Goal: Task Accomplishment & Management: Use online tool/utility

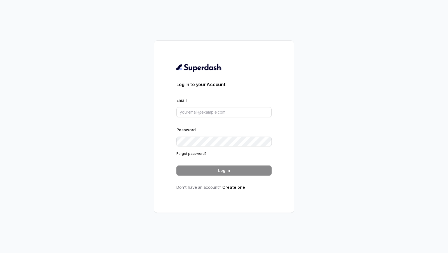
click at [188, 107] on div "Email" at bounding box center [223, 107] width 95 height 20
click at [186, 112] on input "Email" at bounding box center [223, 112] width 95 height 10
type input "c"
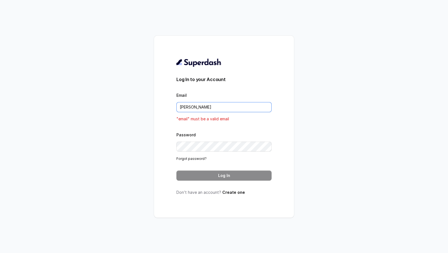
type input "rajesh.mudhliar@convictionhr.com"
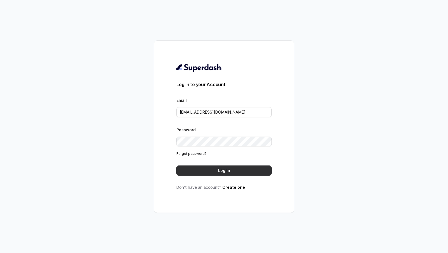
click at [212, 169] on button "Log In" at bounding box center [223, 170] width 95 height 10
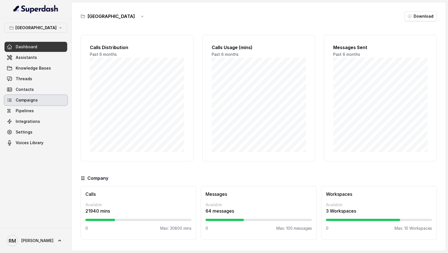
click at [39, 100] on link "Campaigns" at bounding box center [35, 100] width 63 height 10
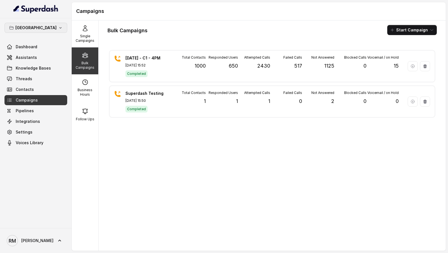
click at [58, 29] on icon "button" at bounding box center [60, 27] width 4 height 4
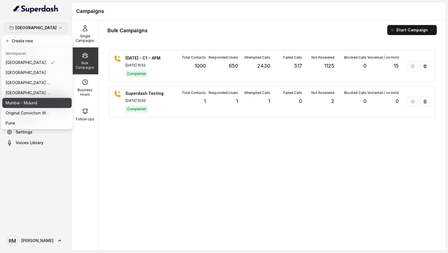
click at [66, 101] on button "Mumbai - Mulund" at bounding box center [36, 103] width 69 height 10
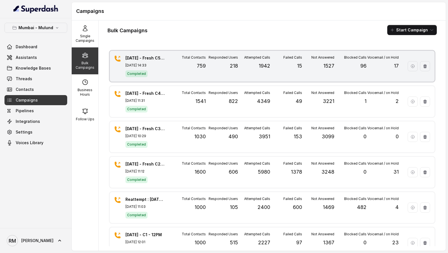
click at [163, 74] on div "Completed" at bounding box center [144, 73] width 39 height 7
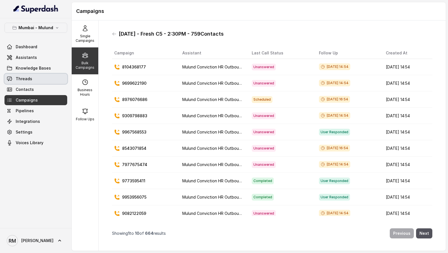
click at [28, 79] on span "Threads" at bounding box center [24, 79] width 17 height 6
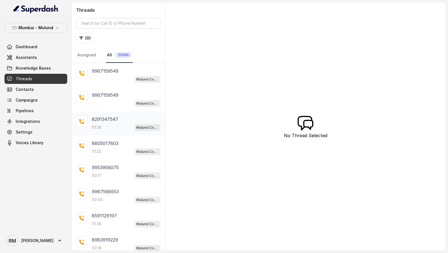
click at [108, 122] on div "8291347547 01:34 Mulund Conviction HR Outbound Assistant" at bounding box center [126, 123] width 69 height 15
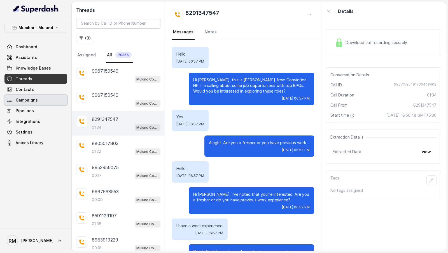
click at [45, 101] on link "Campaigns" at bounding box center [35, 100] width 63 height 10
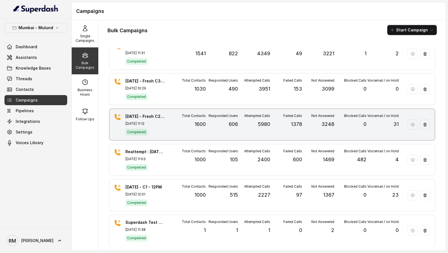
scroll to position [47, 0]
click at [172, 160] on div "Reattempt : 23.9.2025 - C1 Sep 24, 2025, 11:03 Completed Total Contacts 1000 Re…" at bounding box center [272, 159] width 325 height 31
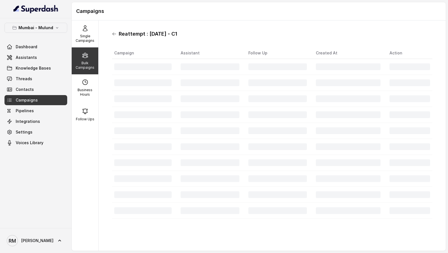
drag, startPoint x: 186, startPoint y: 34, endPoint x: 114, endPoint y: 35, distance: 71.7
click at [114, 35] on div "Reattempt : 23.9.2025 - C1" at bounding box center [272, 33] width 320 height 9
copy h1 "Reattempt : 23.9.2025 - C1"
click at [113, 32] on icon at bounding box center [114, 34] width 4 height 4
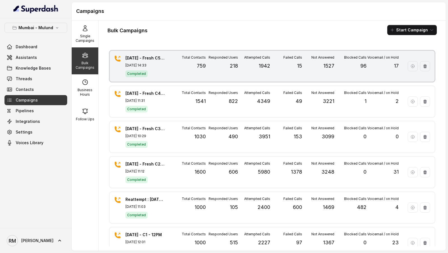
click at [165, 71] on div "14.10.25 - Fresh C5 - 2:30PM - 759Contacts Oct 14, 2025, 14:33 Completed Total …" at bounding box center [272, 66] width 325 height 31
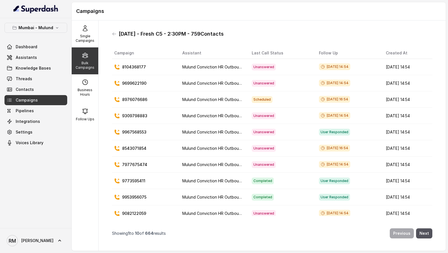
click at [114, 36] on div "14.10.25 - Fresh C5 - 2:30PM - 759Contacts" at bounding box center [272, 33] width 320 height 9
click at [114, 35] on icon at bounding box center [114, 34] width 4 height 4
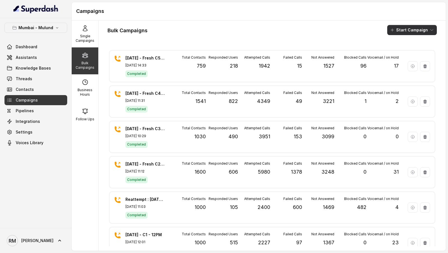
click at [406, 31] on button "Start Campaign" at bounding box center [412, 30] width 50 height 10
click at [399, 51] on p "Call" at bounding box center [402, 52] width 7 height 6
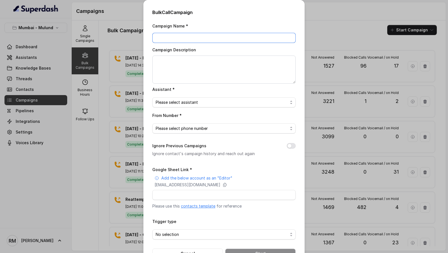
click at [193, 36] on input "Campaign Name *" at bounding box center [223, 38] width 143 height 10
paste input "Reattempt : 23.9.2025 - C1"
type input "Reattempt : 23.9.2025 - C1"
click at [121, 84] on div "Bulk Call Campaign Campaign Name * Reattempt : 23.9.2025 - C1 Campaign Descript…" at bounding box center [224, 126] width 448 height 253
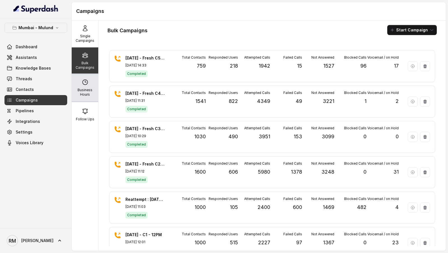
click at [94, 92] on p "Business Hours" at bounding box center [85, 92] width 22 height 9
select select "Asia/Calcutta"
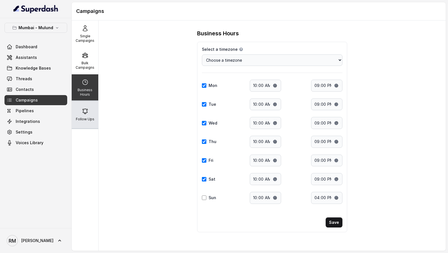
click at [92, 111] on div "Follow Ups" at bounding box center [85, 114] width 27 height 27
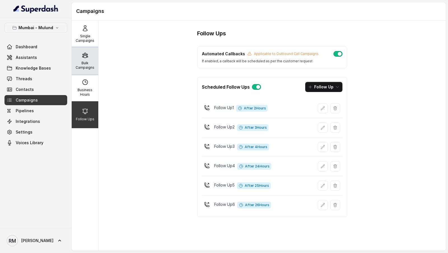
click at [87, 59] on div "Bulk Campaigns" at bounding box center [85, 60] width 27 height 27
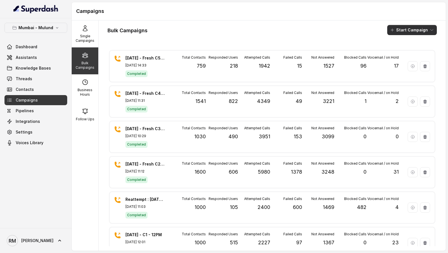
click at [408, 28] on button "Start Campaign" at bounding box center [412, 30] width 50 height 10
click at [401, 51] on p "Call" at bounding box center [402, 52] width 7 height 6
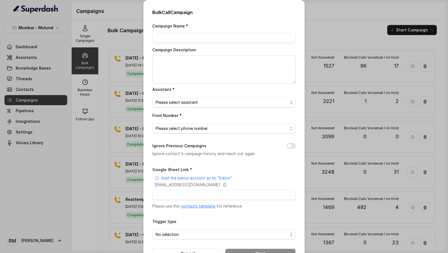
click at [192, 43] on div "Campaign Name * Campaign Description Assistant * Please select assistant From N…" at bounding box center [223, 140] width 143 height 236
click at [195, 39] on input "Campaign Name *" at bounding box center [223, 38] width 143 height 10
paste input "Reattempt : 23.9.2025 - C1"
type input "Reattempt : 23.9.2025 - C1"
click at [97, 100] on div "Bulk Call Campaign Campaign Name * Reattempt : 23.9.2025 - C1 Campaign Descript…" at bounding box center [224, 126] width 448 height 253
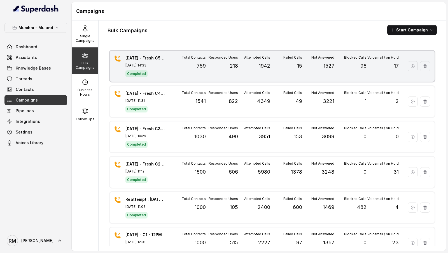
click at [187, 73] on div "Total Contacts 759" at bounding box center [190, 66] width 32 height 22
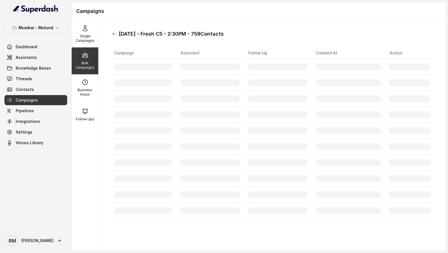
click at [113, 33] on icon at bounding box center [114, 34] width 4 height 4
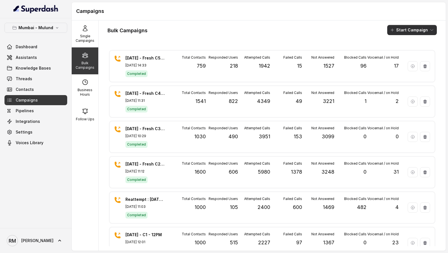
click at [398, 32] on button "Start Campaign" at bounding box center [412, 30] width 50 height 10
click at [394, 50] on icon "button" at bounding box center [394, 52] width 6 height 6
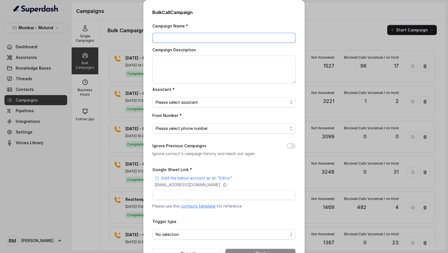
click at [212, 36] on input "Campaign Name *" at bounding box center [223, 38] width 143 height 10
paste input "Reattempt : 23.9.2025 - C1"
click at [182, 38] on input "Reattempt : 23.9.2025 - C1" at bounding box center [223, 38] width 143 height 10
click at [210, 41] on input "Reattempt : 14.10.2025 - C1" at bounding box center [223, 38] width 143 height 10
type input "Reattempt : 14.10.2025 - C5"
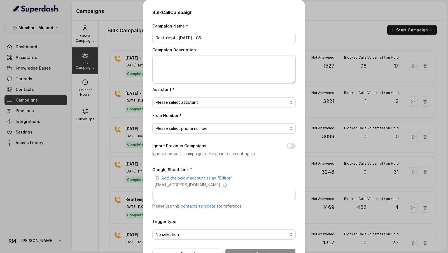
click at [186, 85] on div "Campaign Name * Reattempt : 14.10.2025 - C5 Campaign Description Assistant * Pl…" at bounding box center [223, 140] width 143 height 236
click at [197, 65] on textarea "Campaign Description" at bounding box center [223, 69] width 143 height 28
paste textarea "Reattempt : 14.10.2025 - C5"
type textarea "Reattempt : 14.10.2025 - C5"
click at [195, 105] on span "Please select assistant" at bounding box center [223, 102] width 143 height 10
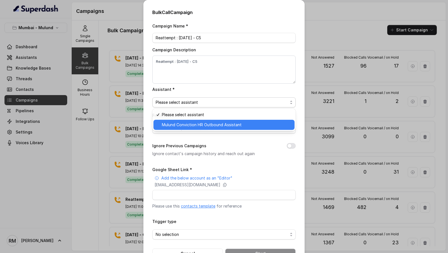
click at [190, 124] on span "Mulund Conviction HR Outbound Assistant" at bounding box center [226, 124] width 129 height 7
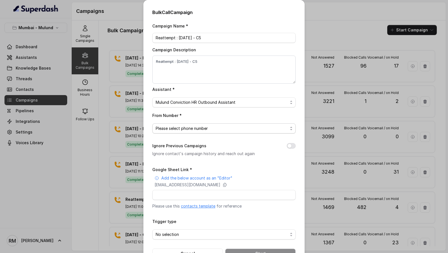
click at [190, 125] on span "Please select phone number" at bounding box center [222, 128] width 132 height 7
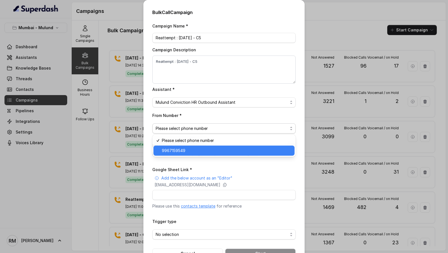
click at [190, 151] on span "9967159549" at bounding box center [226, 150] width 129 height 7
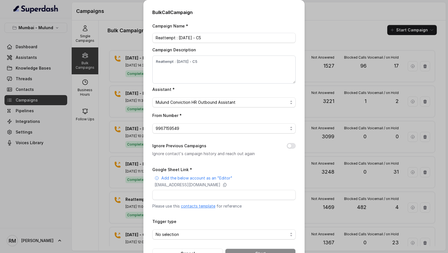
scroll to position [18, 0]
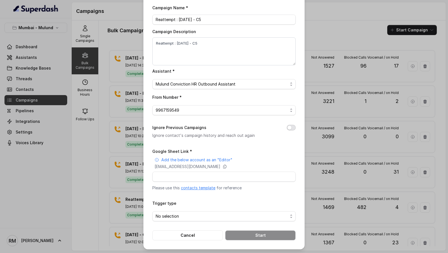
click at [291, 126] on button "Ignore Previous Campaigns" at bounding box center [291, 128] width 9 height 6
click at [182, 165] on p "superdash@superdash-382709.iam.gserviceaccount.com" at bounding box center [188, 167] width 66 height 6
click at [171, 176] on input "Google Sheet Link *" at bounding box center [223, 176] width 143 height 10
paste input "https://docs.google.com/spreadsheets/d/13Hu1m6GGw7GwlZ6_OrpJPVwoVnsCUwHisinwh4x…"
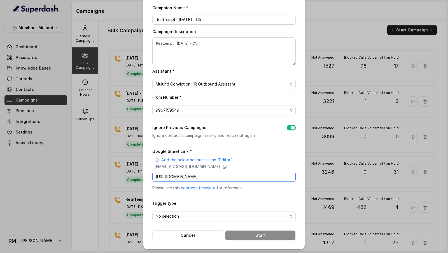
type input "https://docs.google.com/spreadsheets/d/13Hu1m6GGw7GwlZ6_OrpJPVwoVnsCUwHisinwh4x…"
click at [180, 144] on div "Campaign Name * Reattempt : 14.10.2025 - C5 Campaign Description Reattempt : 14…" at bounding box center [223, 122] width 143 height 236
click at [171, 214] on span "No selection" at bounding box center [222, 216] width 132 height 7
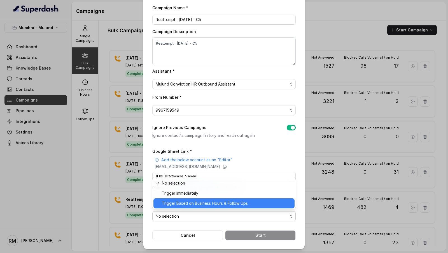
click at [182, 204] on span "Trigger Based on Business Hours & Follow Ups" at bounding box center [226, 203] width 129 height 7
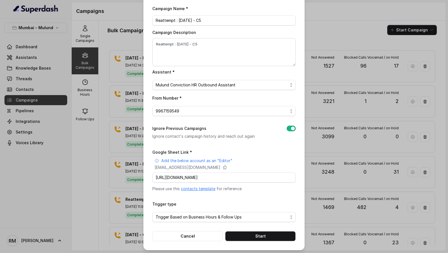
scroll to position [18, 0]
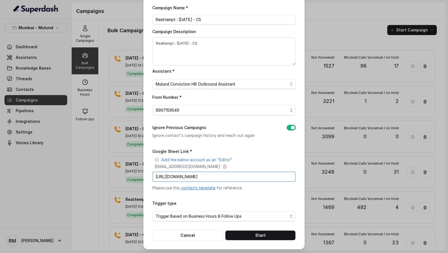
click at [229, 176] on input "https://docs.google.com/spreadsheets/d/13Hu1m6GGw7GwlZ6_OrpJPVwoVnsCUwHisinwh4x…" at bounding box center [223, 176] width 143 height 10
click at [253, 141] on div "Campaign Name * Reattempt : 14.10.2025 - C5 Campaign Description Reattempt : 14…" at bounding box center [223, 122] width 143 height 236
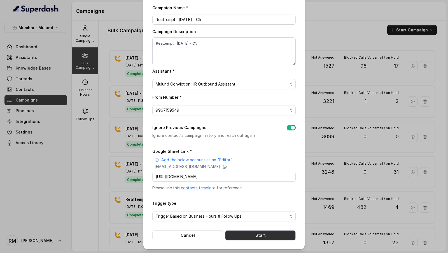
click at [274, 237] on button "Start" at bounding box center [260, 235] width 71 height 10
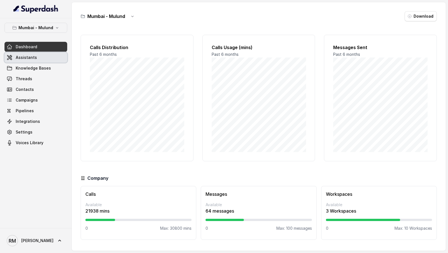
click at [37, 57] on link "Assistants" at bounding box center [35, 57] width 63 height 10
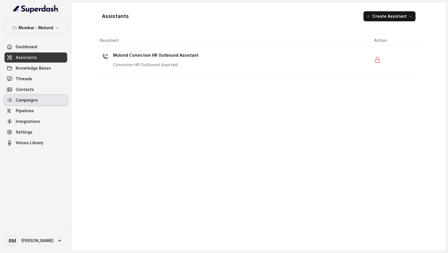
click at [39, 102] on link "Campaigns" at bounding box center [35, 100] width 63 height 10
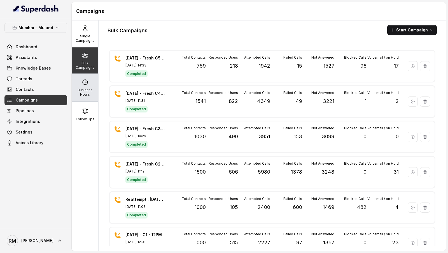
click at [80, 97] on div "Business Hours" at bounding box center [85, 87] width 27 height 27
select select "Asia/Calcutta"
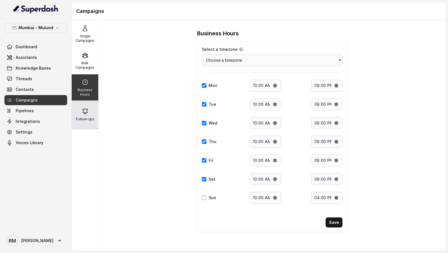
click at [84, 117] on p "Follow Ups" at bounding box center [85, 119] width 18 height 4
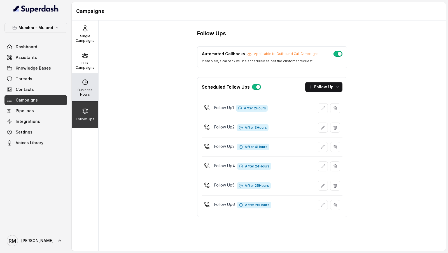
click at [85, 85] on icon at bounding box center [85, 82] width 7 height 7
select select "Asia/Calcutta"
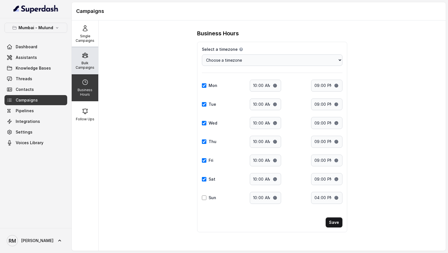
click at [85, 59] on div "Bulk Campaigns" at bounding box center [85, 60] width 27 height 27
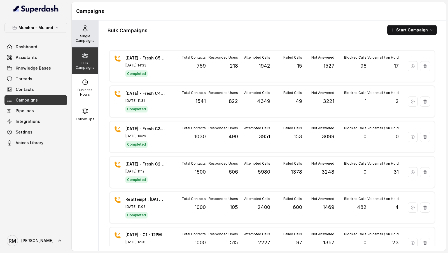
click at [86, 38] on p "Single Campaigns" at bounding box center [85, 38] width 22 height 9
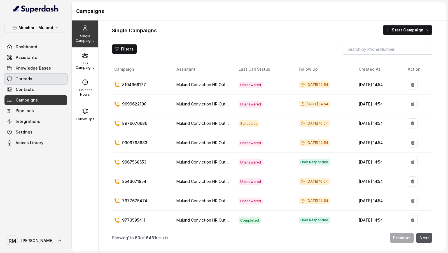
click at [49, 76] on link "Threads" at bounding box center [35, 79] width 63 height 10
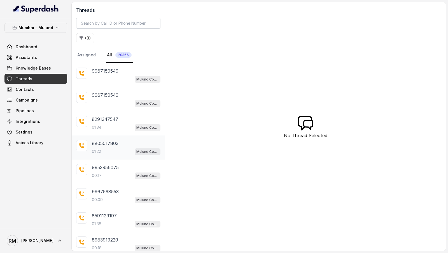
click at [106, 148] on div "01:22 Mulund Conviction HR Outbound Assistant" at bounding box center [126, 151] width 69 height 7
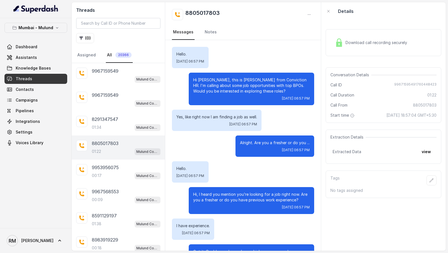
scroll to position [404, 0]
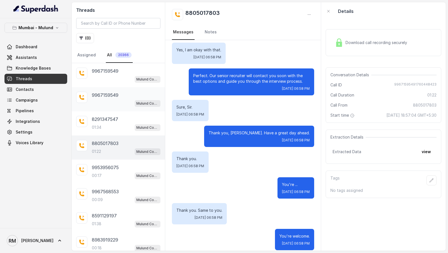
click at [98, 92] on p "9967159549" at bounding box center [105, 95] width 27 height 7
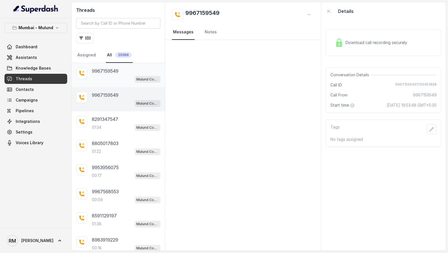
click at [113, 68] on p "9967159549" at bounding box center [105, 70] width 27 height 7
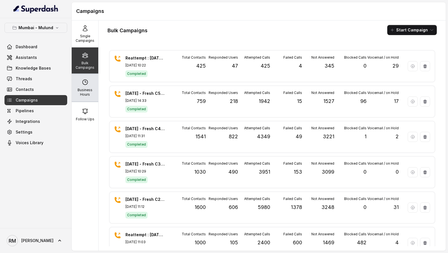
click at [88, 87] on div "Business Hours" at bounding box center [85, 87] width 27 height 27
select select "Asia/Calcutta"
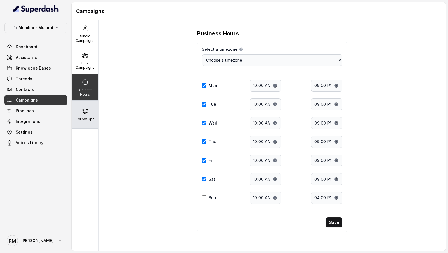
click at [91, 111] on div "Follow Ups" at bounding box center [85, 114] width 27 height 27
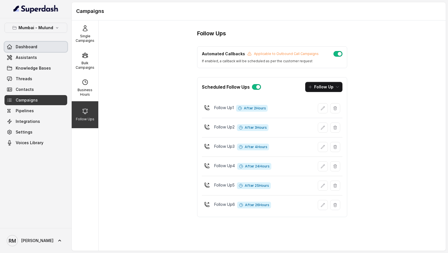
click at [14, 44] on link "Dashboard" at bounding box center [35, 47] width 63 height 10
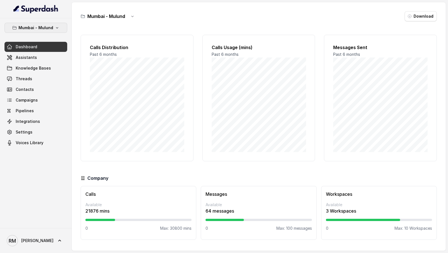
click at [45, 28] on p "Mumbai - Mulund" at bounding box center [35, 27] width 35 height 7
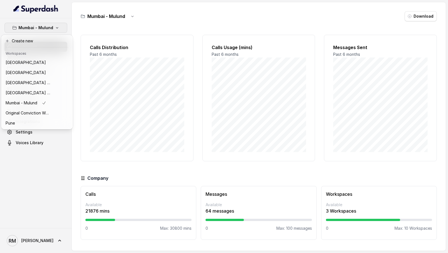
click at [110, 95] on div "Mumbai - Mulund Dashboard Assistants Knowledge Bases Threads Contacts Campaigns…" at bounding box center [224, 126] width 448 height 253
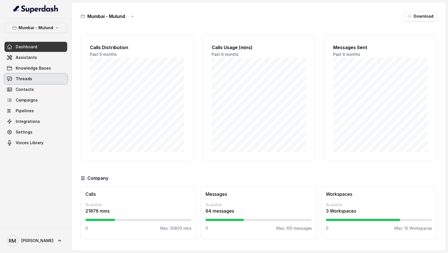
click at [31, 81] on link "Threads" at bounding box center [35, 79] width 63 height 10
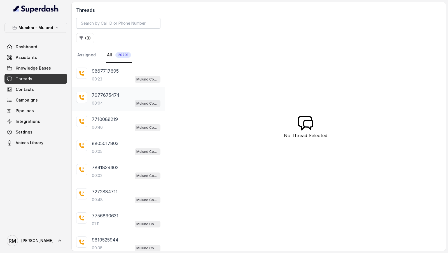
click at [124, 105] on div "00:04 Mulund Conviction HR Outbound Assistant" at bounding box center [126, 102] width 69 height 7
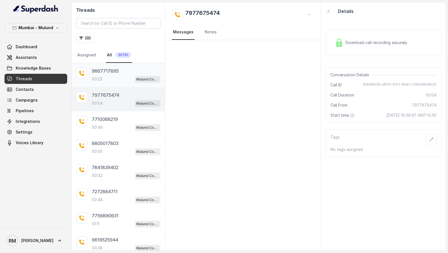
click at [121, 79] on div "00:23 Mulund Conviction HR Outbound Assistant" at bounding box center [126, 78] width 69 height 7
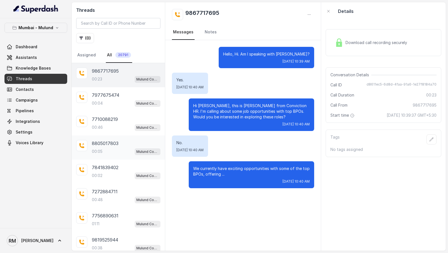
click at [124, 153] on div "8805017803 00:05 Mulund Conviction HR Outbound Assistant" at bounding box center [118, 147] width 93 height 24
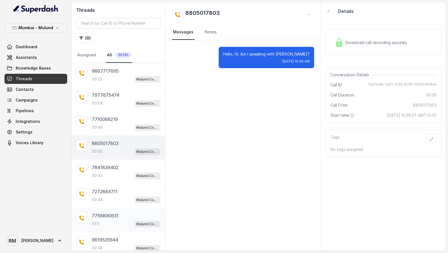
scroll to position [73, 0]
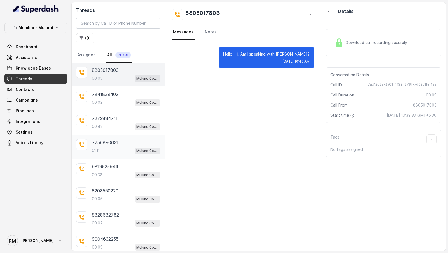
click at [120, 147] on div "01:11 Mulund Conviction HR Outbound Assistant" at bounding box center [126, 150] width 69 height 7
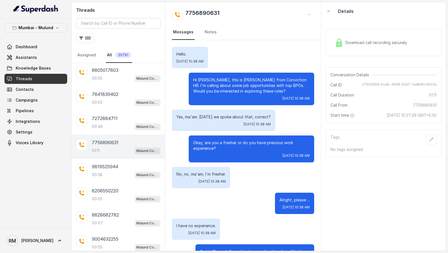
scroll to position [341, 0]
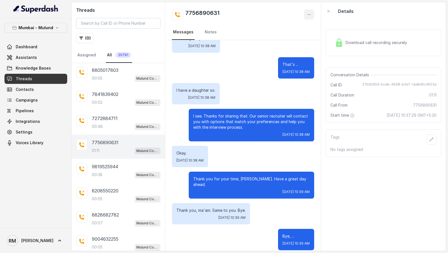
click at [309, 18] on button "button" at bounding box center [309, 15] width 10 height 10
click at [294, 40] on button "Retry Extraction" at bounding box center [288, 38] width 54 height 10
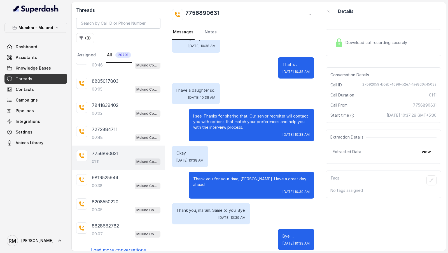
scroll to position [66, 0]
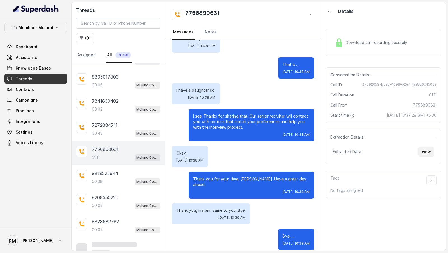
click at [428, 154] on button "view" at bounding box center [426, 151] width 16 height 10
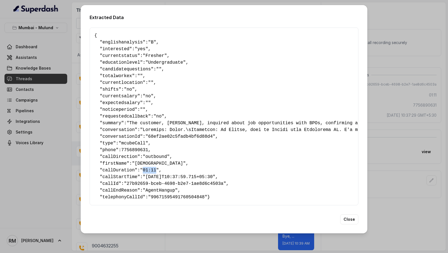
drag, startPoint x: 145, startPoint y: 171, endPoint x: 160, endPoint y: 170, distance: 14.8
click at [159, 170] on span ""01:11"" at bounding box center [149, 169] width 19 height 5
click at [56, 206] on div "Extracted Data { " englishanalysis ": "B" , " interested ": "yes" , " currentst…" at bounding box center [224, 126] width 448 height 253
